Goal: Information Seeking & Learning: Learn about a topic

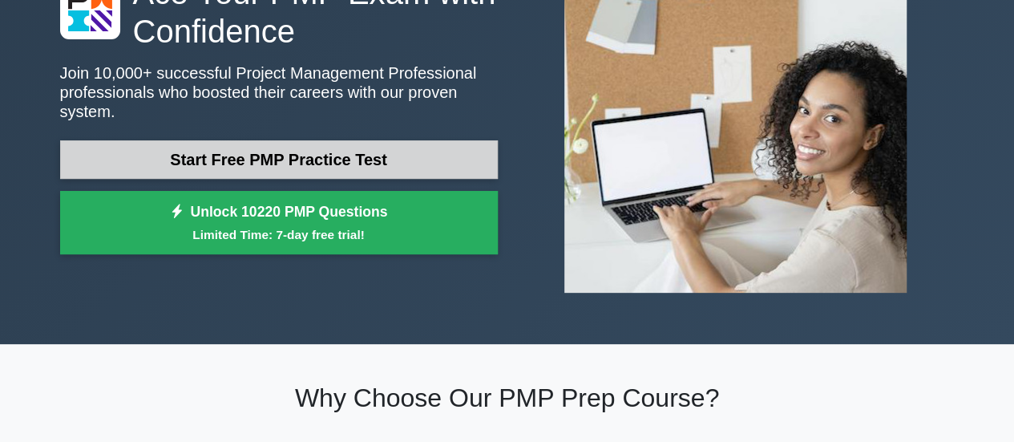
click at [263, 154] on link "Start Free PMP Practice Test" at bounding box center [279, 159] width 438 height 38
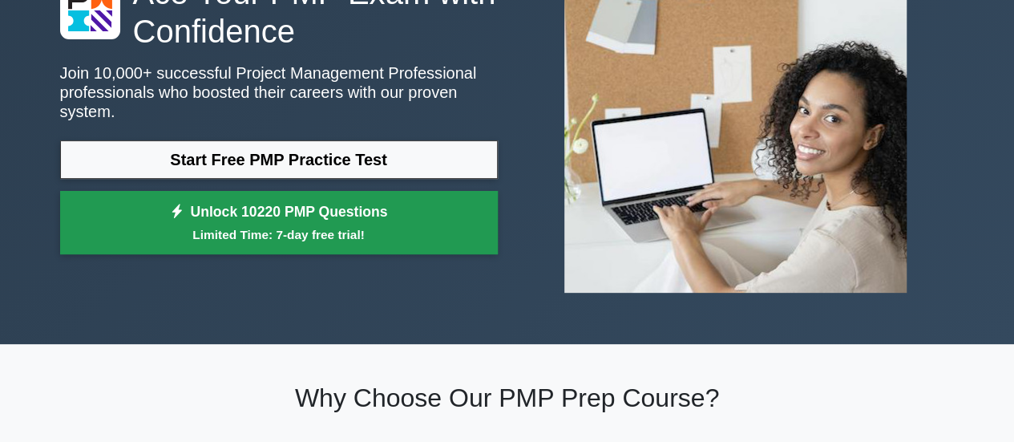
click at [277, 211] on link "Unlock 10220 PMP Questions Limited Time: 7-day free trial!" at bounding box center [279, 223] width 438 height 64
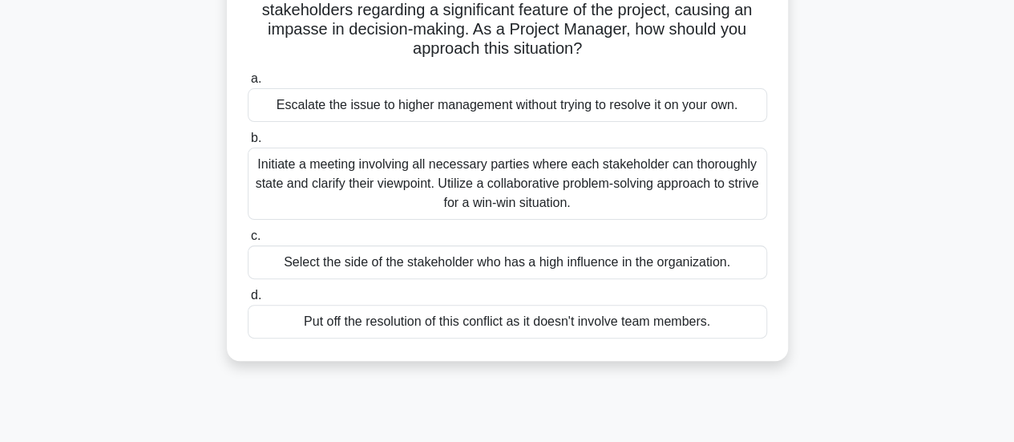
scroll to position [160, 0]
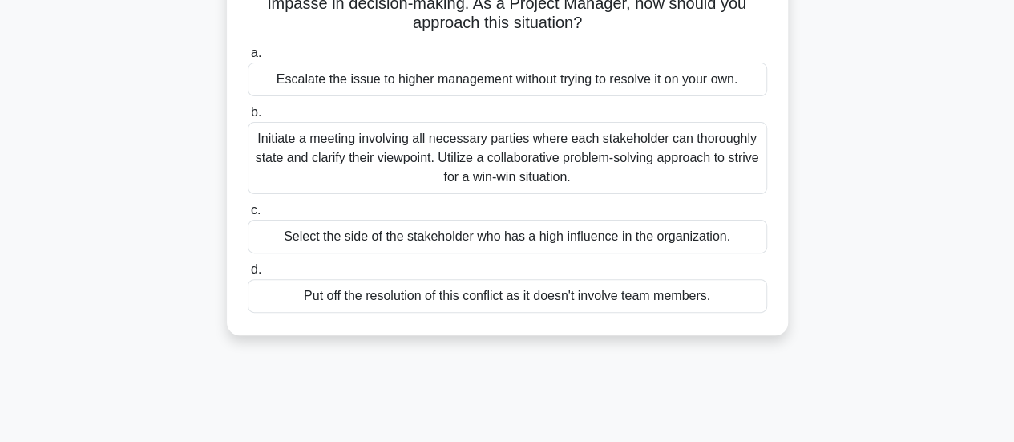
click at [382, 156] on div "Initiate a meeting involving all necessary parties where each stakeholder can t…" at bounding box center [508, 158] width 520 height 72
click at [248, 118] on input "b. Initiate a meeting involving all necessary parties where each stakeholder ca…" at bounding box center [248, 112] width 0 height 10
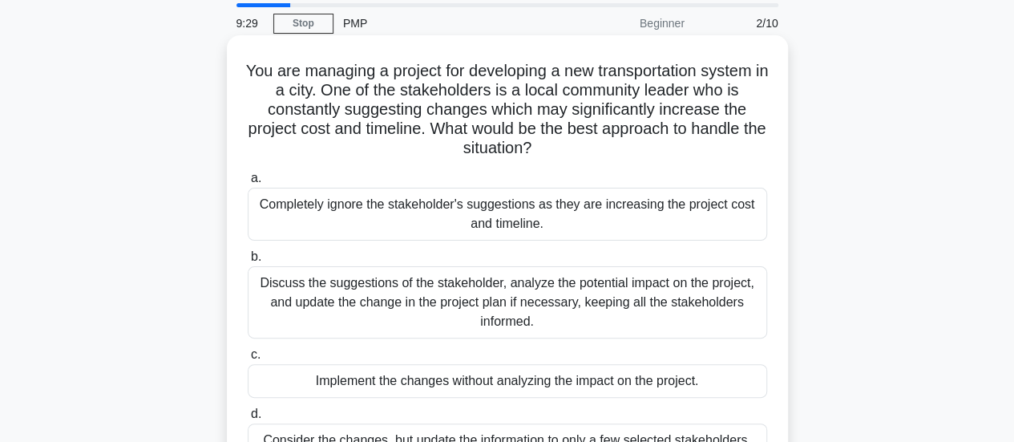
scroll to position [80, 0]
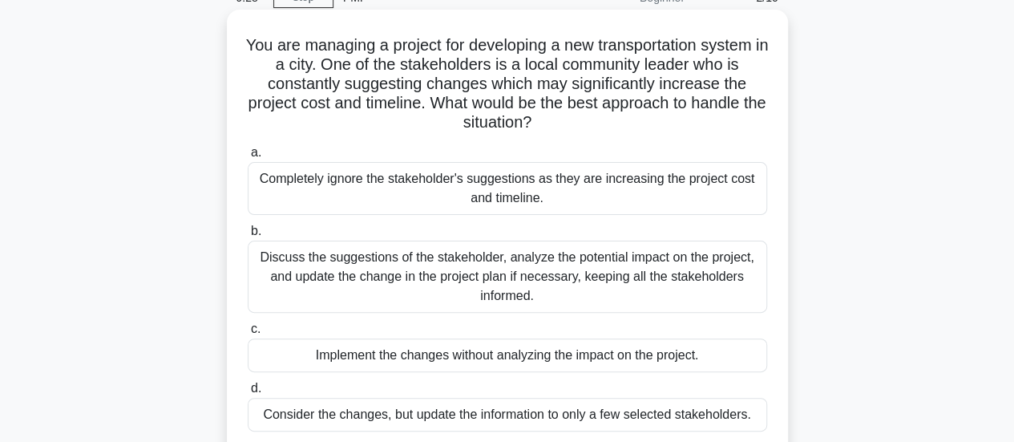
click at [374, 273] on div "Discuss the suggestions of the stakeholder, analyze the potential impact on the…" at bounding box center [508, 277] width 520 height 72
click at [248, 237] on input "b. Discuss the suggestions of the stakeholder, analyze the potential impact on …" at bounding box center [248, 231] width 0 height 10
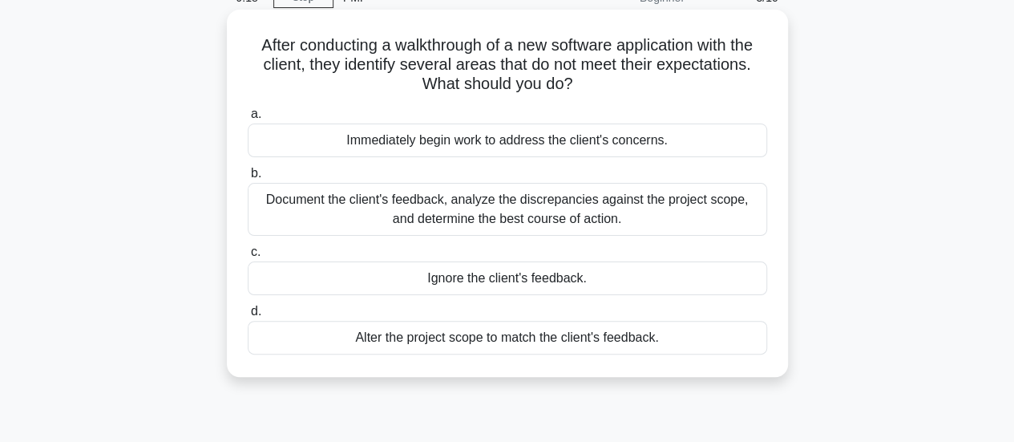
click at [581, 209] on div "Document the client's feedback, analyze the discrepancies against the project s…" at bounding box center [508, 209] width 520 height 53
click at [248, 179] on input "b. Document the client's feedback, analyze the discrepancies against the projec…" at bounding box center [248, 173] width 0 height 10
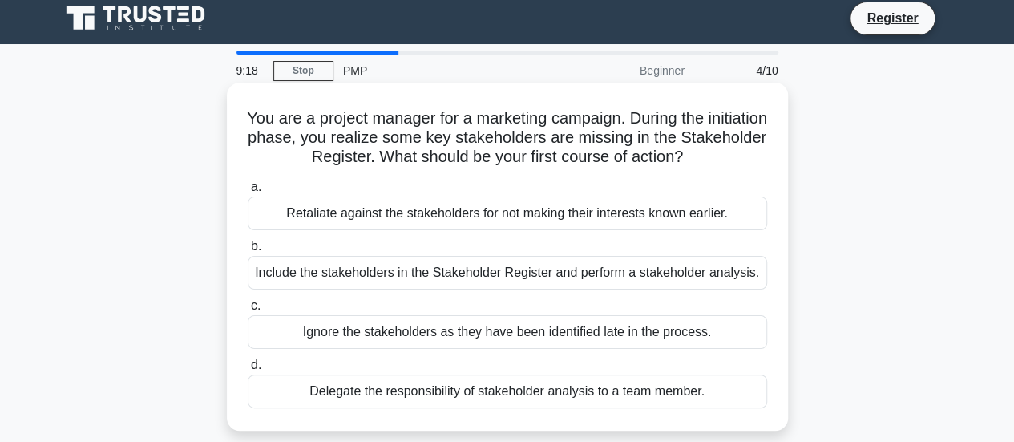
scroll to position [0, 0]
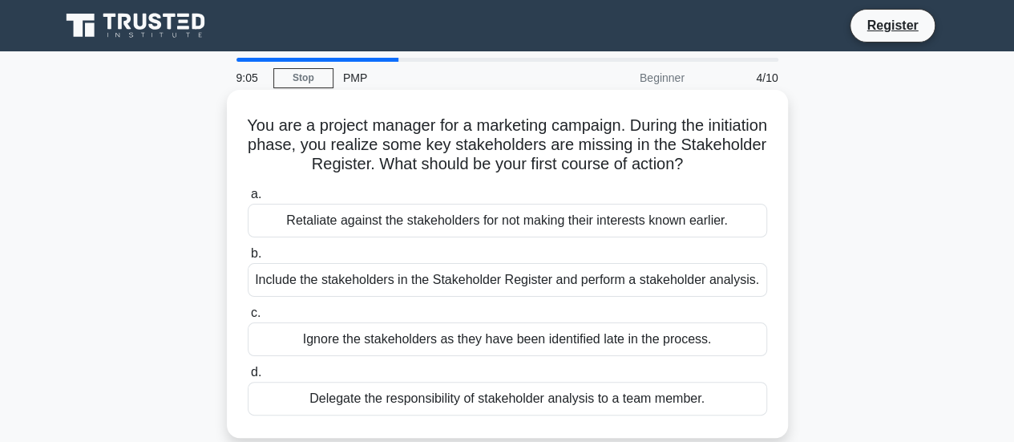
click at [422, 277] on div "Include the stakeholders in the Stakeholder Register and perform a stakeholder …" at bounding box center [508, 280] width 520 height 34
click at [248, 259] on input "b. Include the stakeholders in the Stakeholder Register and perform a stakehold…" at bounding box center [248, 254] width 0 height 10
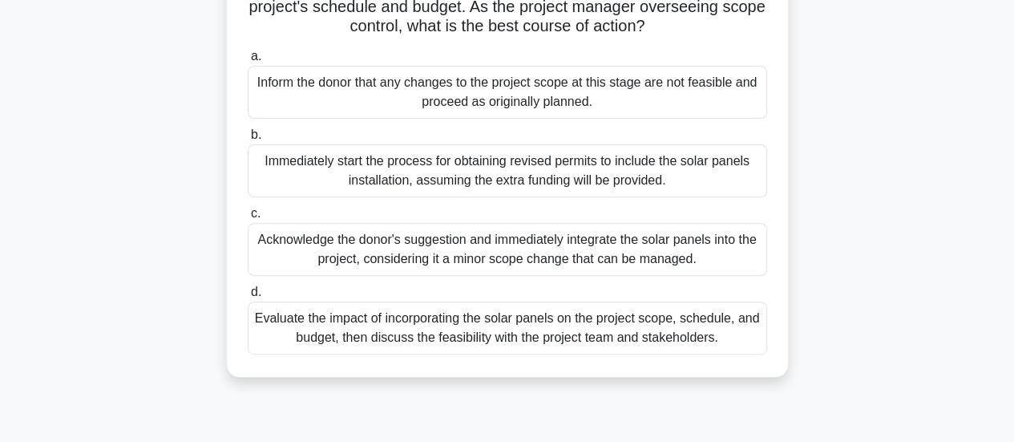
scroll to position [241, 0]
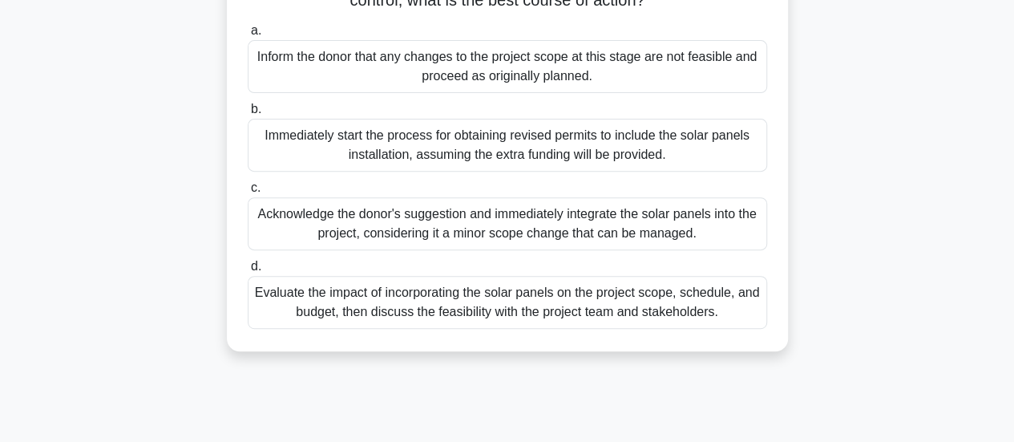
click at [376, 320] on div "Evaluate the impact of incorporating the solar panels on the project scope, sch…" at bounding box center [508, 302] width 520 height 53
click at [248, 272] on input "d. Evaluate the impact of incorporating the solar panels on the project scope, …" at bounding box center [248, 266] width 0 height 10
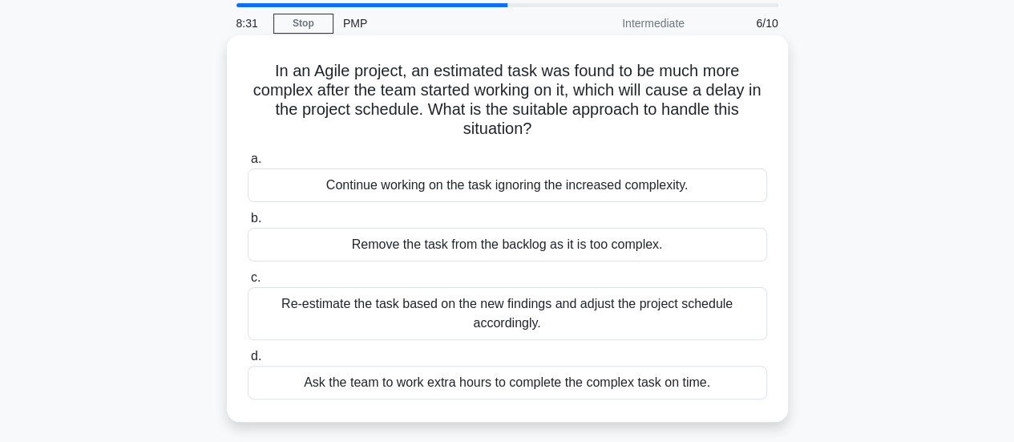
scroll to position [80, 0]
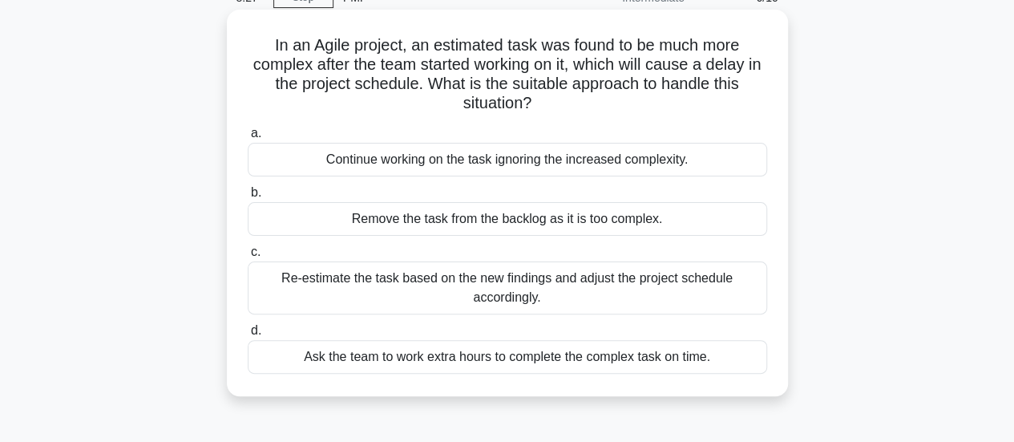
click at [497, 287] on div "Re-estimate the task based on the new findings and adjust the project schedule …" at bounding box center [508, 287] width 520 height 53
click at [248, 257] on input "c. Re-estimate the task based on the new findings and adjust the project schedu…" at bounding box center [248, 252] width 0 height 10
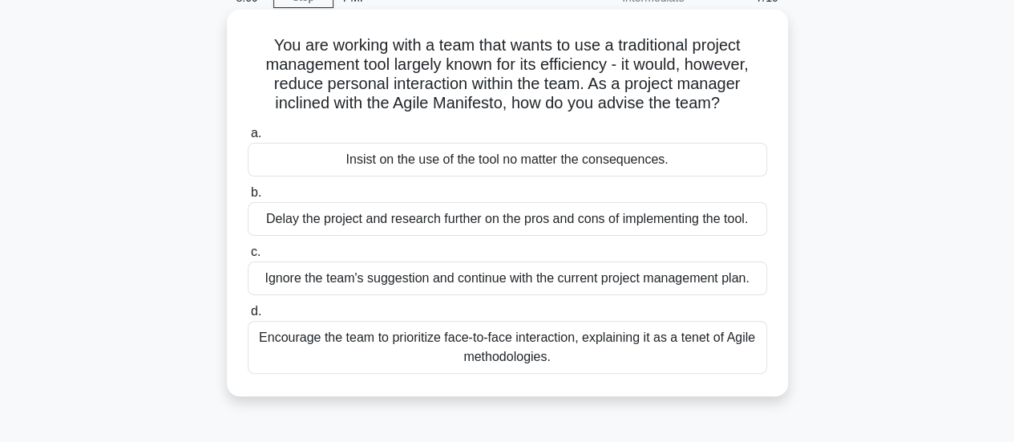
click at [584, 346] on div "Encourage the team to prioritize face-to-face interaction, explaining it as a t…" at bounding box center [508, 347] width 520 height 53
click at [248, 317] on input "d. Encourage the team to prioritize face-to-face interaction, explaining it as …" at bounding box center [248, 311] width 0 height 10
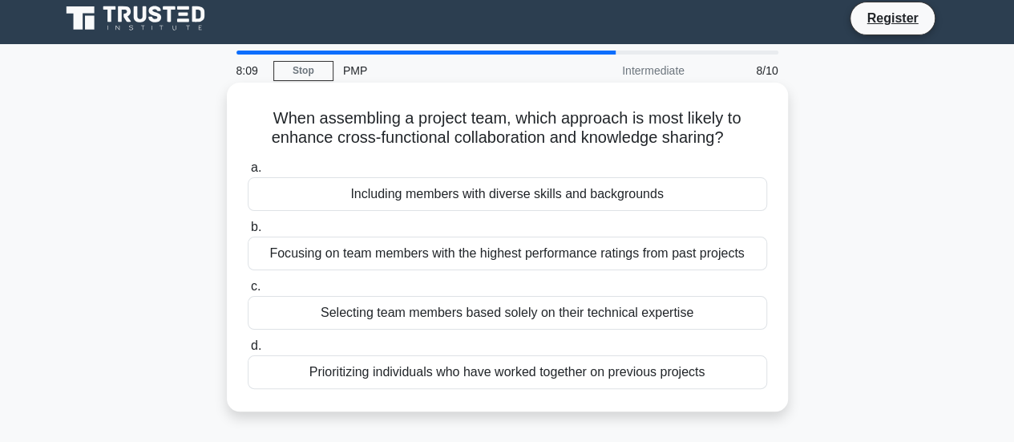
scroll to position [0, 0]
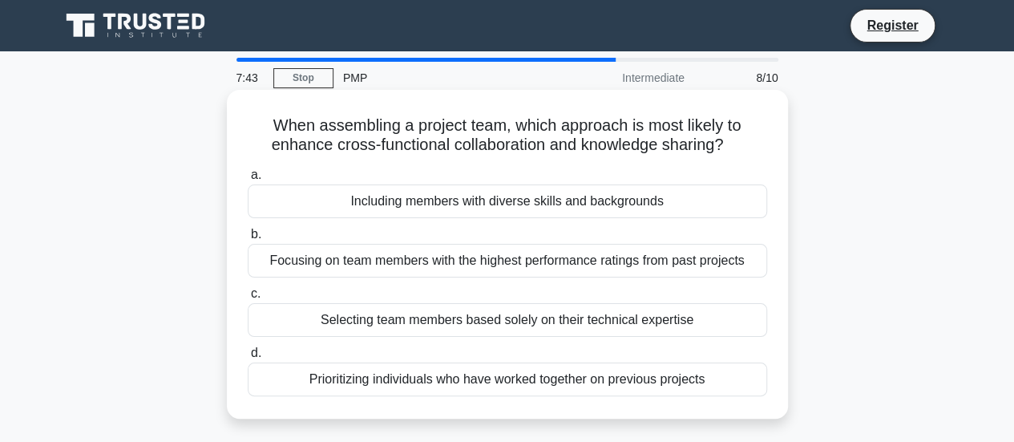
click at [500, 201] on div "Including members with diverse skills and backgrounds" at bounding box center [508, 201] width 520 height 34
click at [248, 180] on input "a. Including members with diverse skills and backgrounds" at bounding box center [248, 175] width 0 height 10
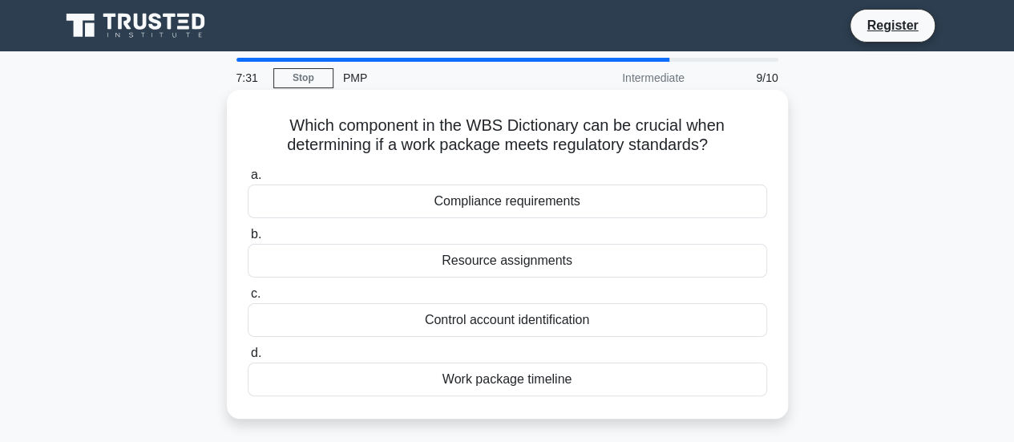
click at [536, 196] on div "Compliance requirements" at bounding box center [508, 201] width 520 height 34
click at [248, 180] on input "a. Compliance requirements" at bounding box center [248, 175] width 0 height 10
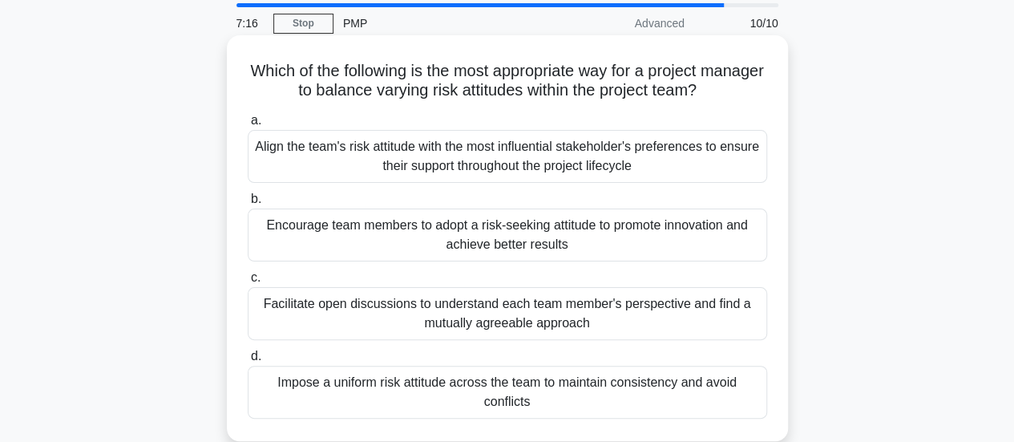
scroll to position [80, 0]
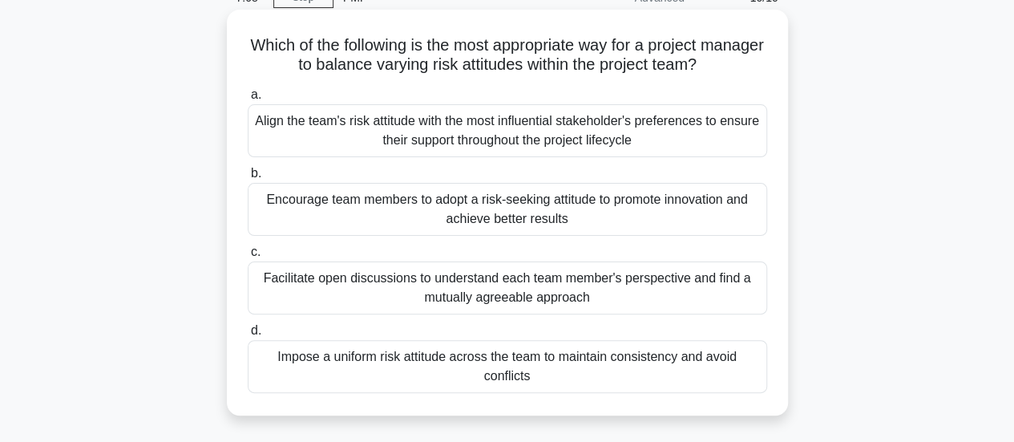
click at [521, 211] on div "Encourage team members to adopt a risk-seeking attitude to promote innovation a…" at bounding box center [508, 209] width 520 height 53
click at [248, 179] on input "b. Encourage team members to adopt a risk-seeking attitude to promote innovatio…" at bounding box center [248, 173] width 0 height 10
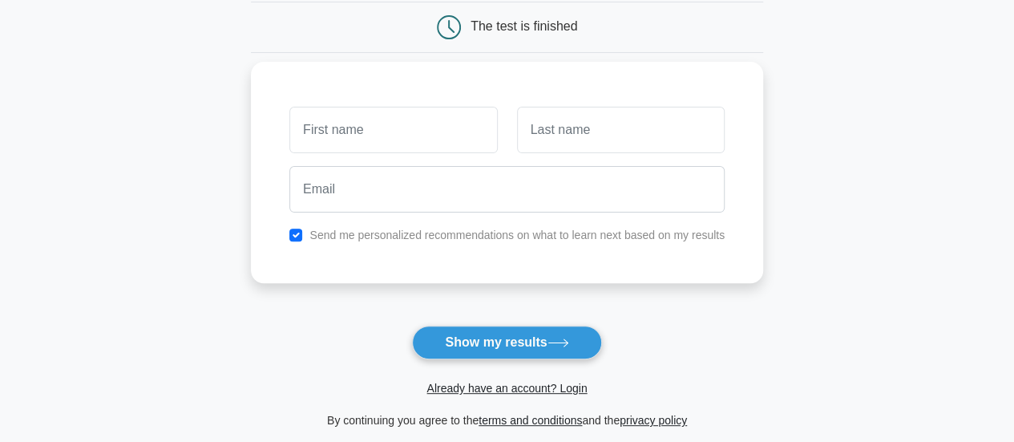
scroll to position [241, 0]
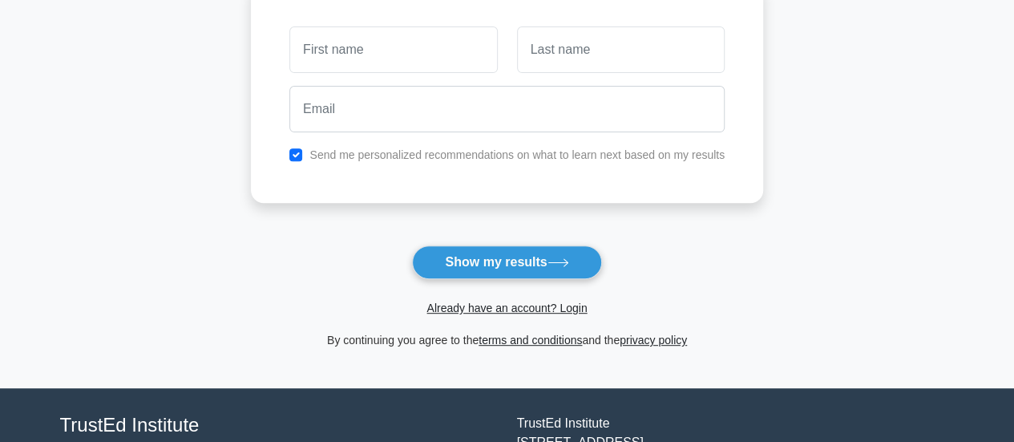
click at [455, 41] on input "text" at bounding box center [393, 49] width 208 height 47
type input "Sam"
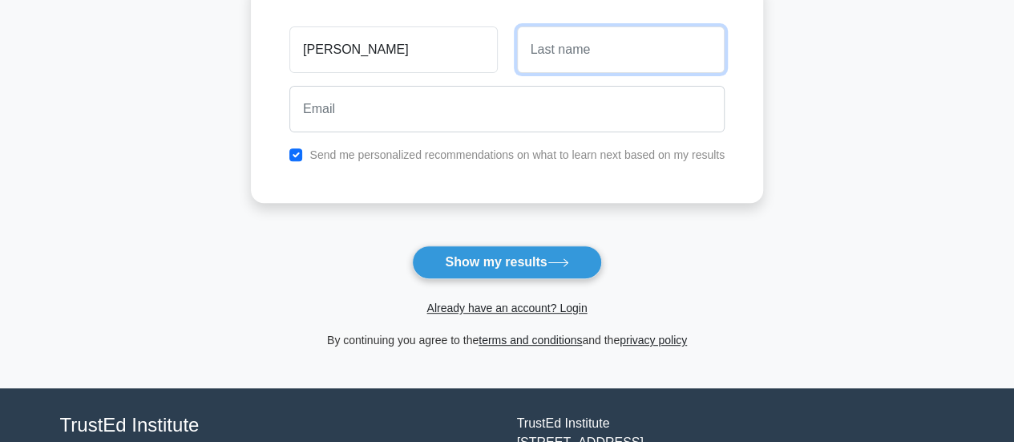
click at [597, 43] on input "text" at bounding box center [621, 49] width 208 height 47
type input "Sam"
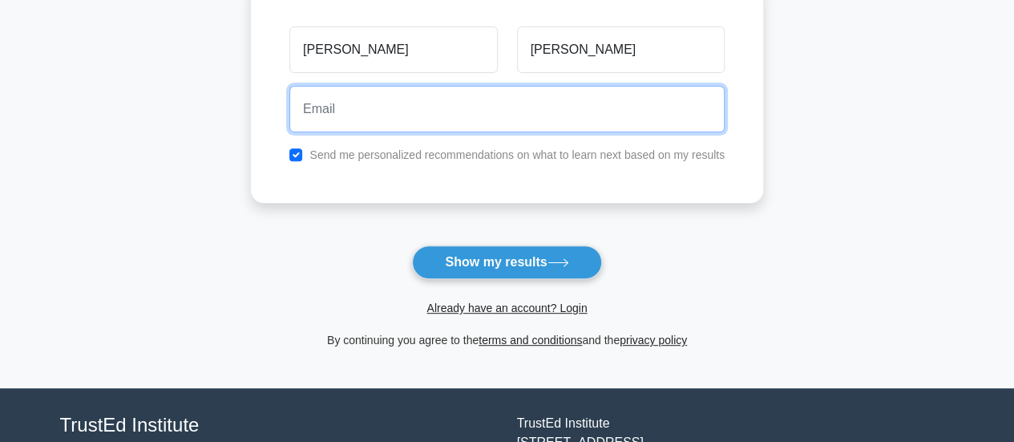
click at [443, 111] on input "email" at bounding box center [506, 109] width 435 height 47
type input "sweetrio125@gmail.com"
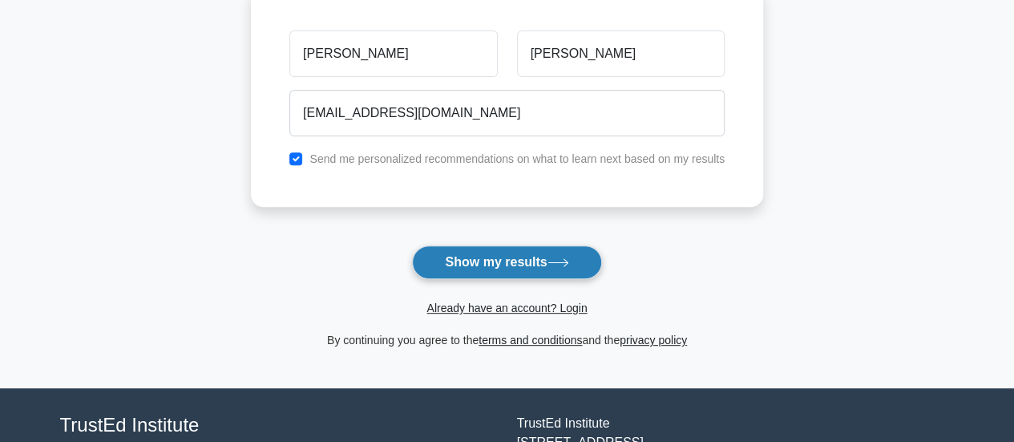
click at [480, 264] on button "Show my results" at bounding box center [506, 262] width 189 height 34
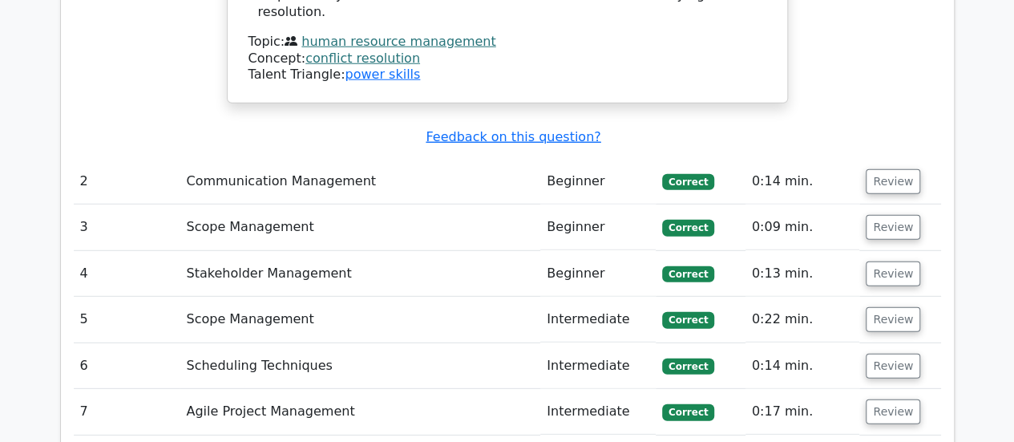
scroll to position [2326, 0]
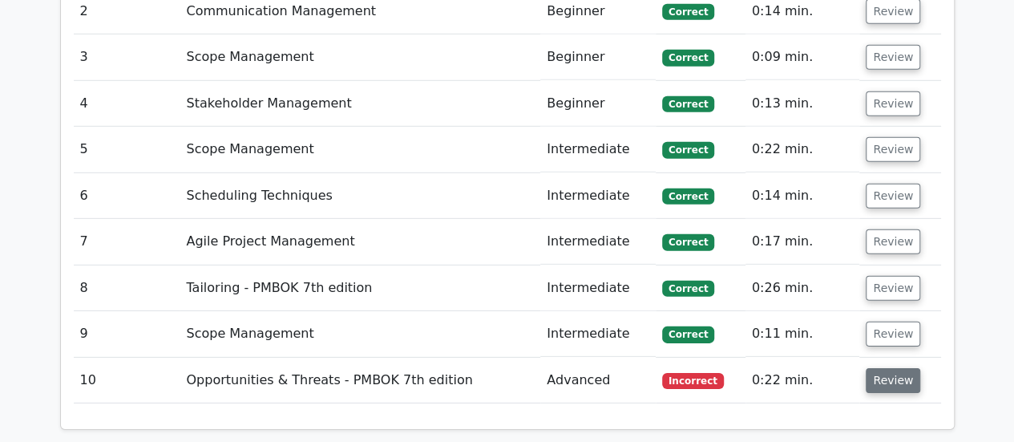
click at [903, 368] on button "Review" at bounding box center [893, 380] width 55 height 25
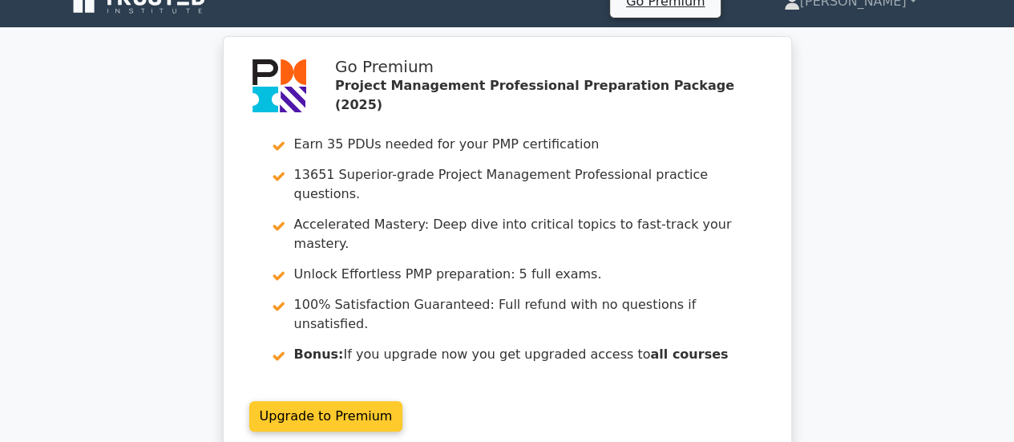
scroll to position [0, 0]
